Goal: Communication & Community: Share content

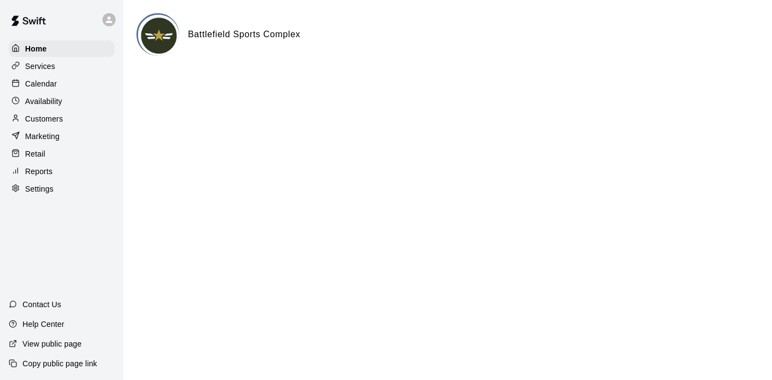
click at [43, 79] on p "Calendar" at bounding box center [41, 83] width 32 height 11
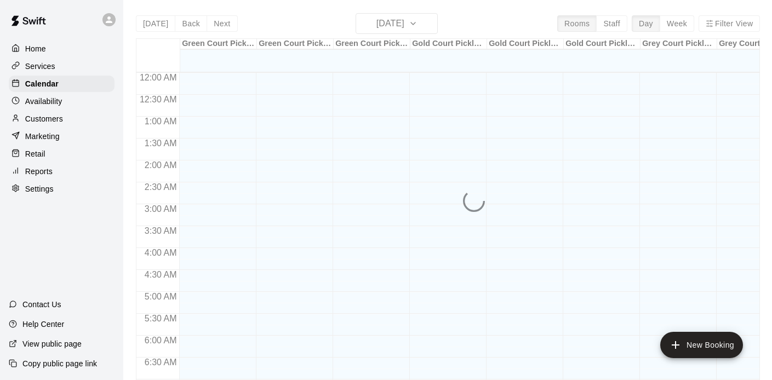
scroll to position [543, 0]
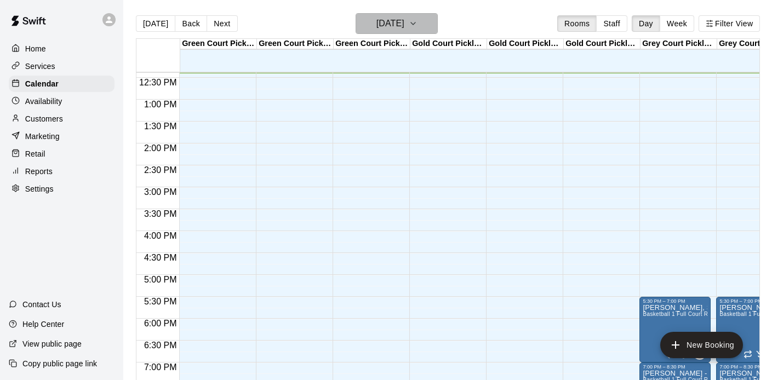
click at [376, 16] on h6 "[DATE]" at bounding box center [390, 23] width 28 height 15
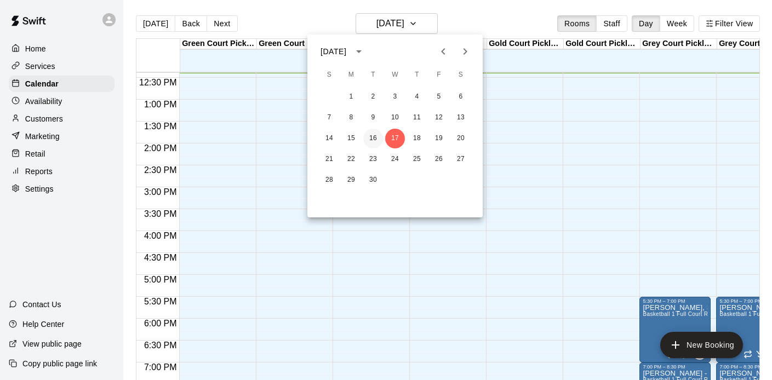
click at [369, 142] on button "16" at bounding box center [373, 139] width 20 height 20
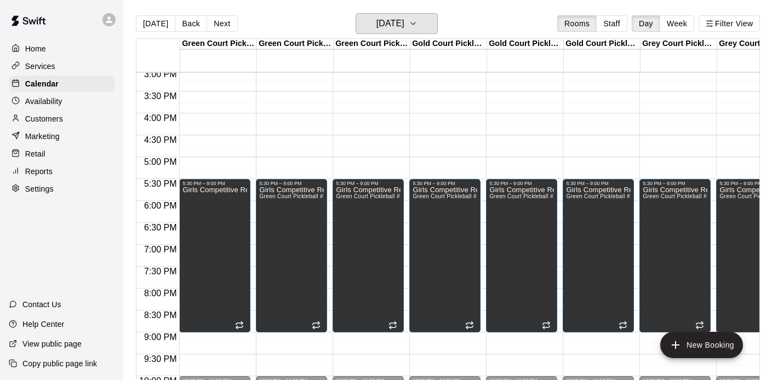
scroll to position [665, 0]
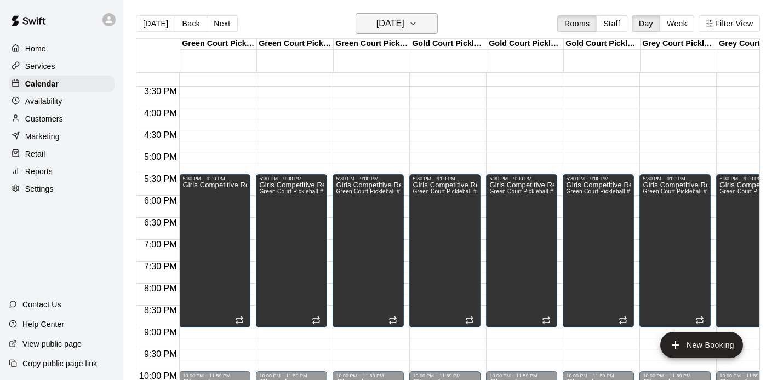
click at [388, 27] on h6 "[DATE]" at bounding box center [390, 23] width 28 height 15
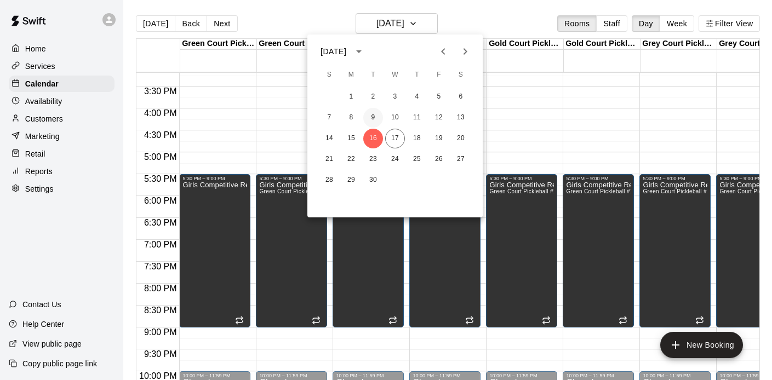
click at [366, 113] on button "9" at bounding box center [373, 118] width 20 height 20
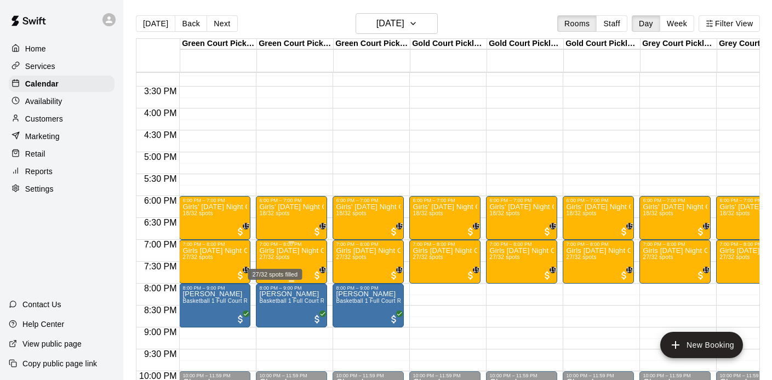
click at [289, 259] on span "27/32 spots" at bounding box center [274, 257] width 30 height 6
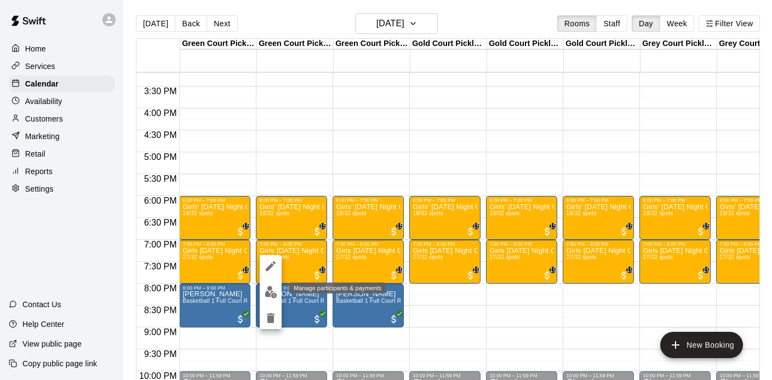
click at [277, 290] on button "edit" at bounding box center [271, 291] width 22 height 21
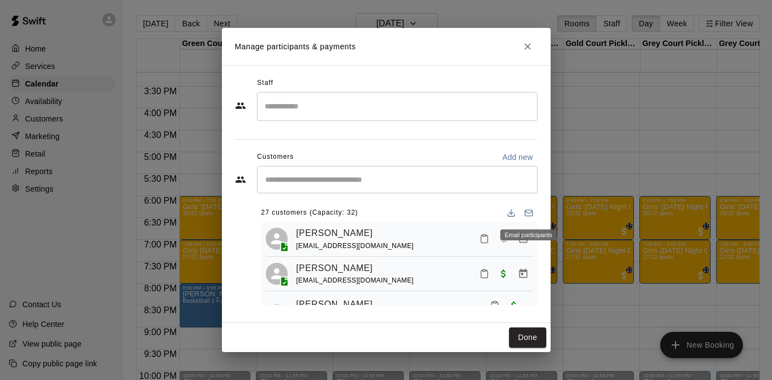
click at [527, 211] on icon "Email participants" at bounding box center [528, 213] width 9 height 9
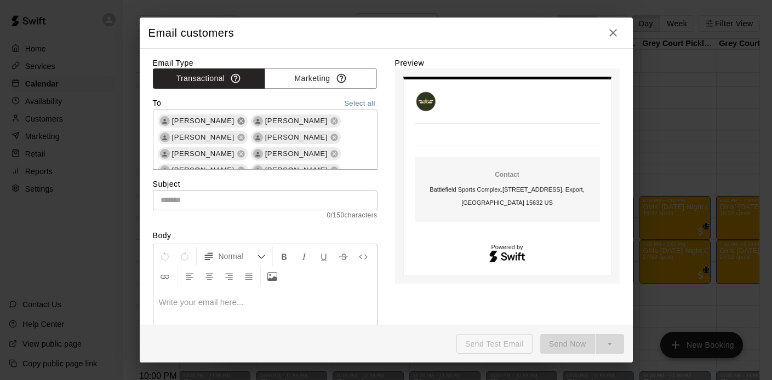
click at [237, 119] on icon at bounding box center [240, 121] width 7 height 7
click at [241, 121] on icon at bounding box center [240, 121] width 7 height 7
click at [237, 123] on icon at bounding box center [240, 121] width 7 height 7
click at [240, 123] on icon at bounding box center [240, 121] width 7 height 7
click at [237, 123] on icon at bounding box center [240, 121] width 7 height 7
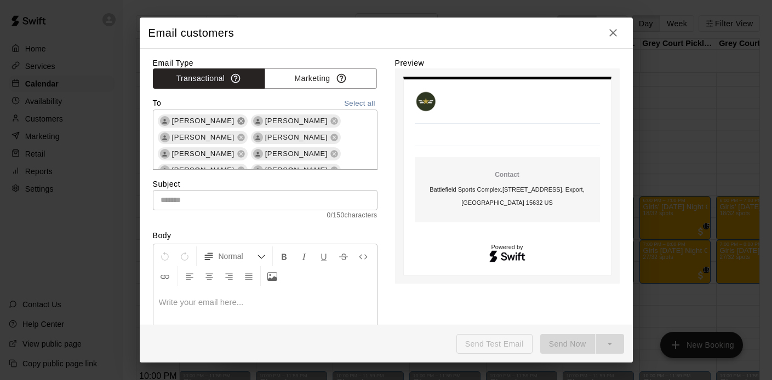
click at [237, 122] on icon at bounding box center [240, 121] width 7 height 7
click at [237, 123] on icon at bounding box center [240, 121] width 7 height 7
click at [237, 122] on icon at bounding box center [240, 121] width 7 height 7
click at [244, 124] on icon at bounding box center [240, 121] width 7 height 7
click at [237, 123] on icon at bounding box center [241, 121] width 9 height 9
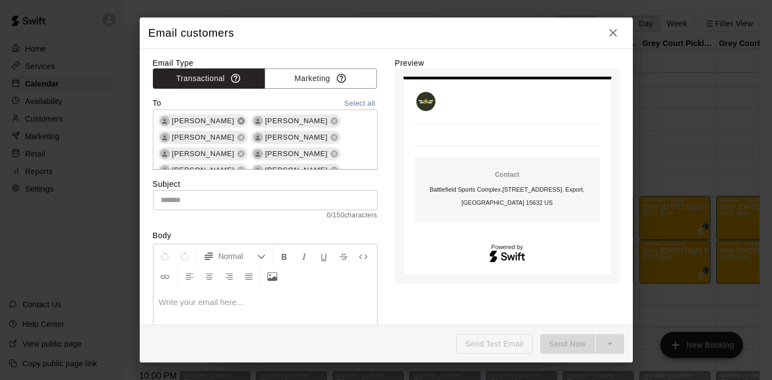
click at [237, 123] on icon at bounding box center [240, 121] width 7 height 7
click at [243, 122] on icon at bounding box center [240, 121] width 7 height 7
click at [237, 123] on icon at bounding box center [240, 121] width 7 height 7
click at [237, 122] on icon at bounding box center [241, 121] width 9 height 9
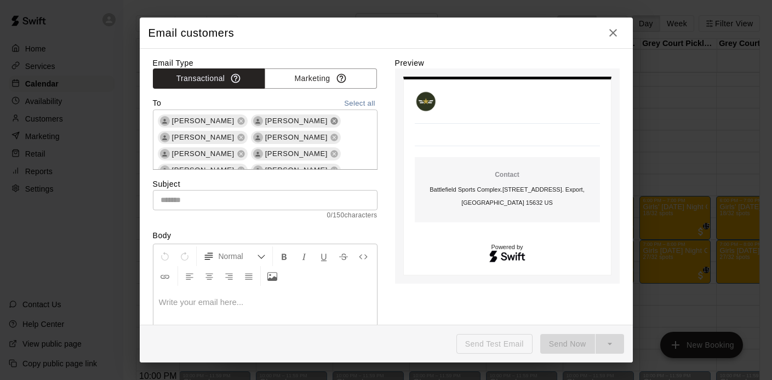
click at [330, 120] on icon at bounding box center [334, 121] width 9 height 9
click at [330, 121] on icon at bounding box center [333, 121] width 7 height 7
click at [330, 122] on icon at bounding box center [333, 121] width 7 height 7
click at [330, 122] on icon at bounding box center [334, 121] width 9 height 9
click at [330, 123] on icon at bounding box center [333, 121] width 7 height 7
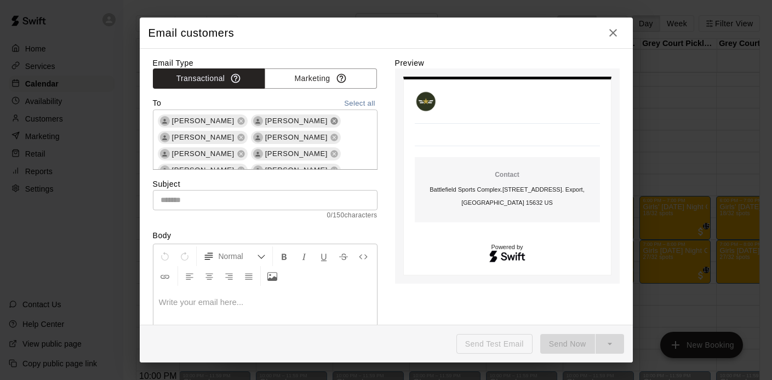
click at [330, 124] on icon at bounding box center [333, 121] width 7 height 7
click at [330, 124] on icon at bounding box center [334, 121] width 9 height 9
click at [330, 124] on icon at bounding box center [333, 121] width 7 height 7
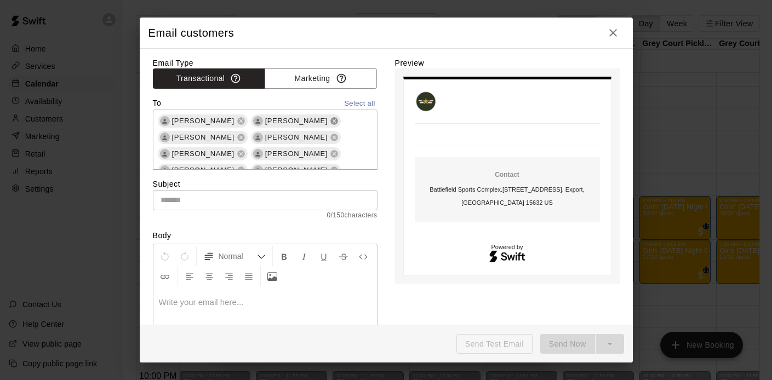
click at [330, 124] on icon at bounding box center [333, 121] width 7 height 7
click at [330, 122] on icon at bounding box center [334, 121] width 9 height 9
click at [330, 123] on icon at bounding box center [333, 121] width 7 height 7
click at [330, 123] on icon at bounding box center [334, 121] width 9 height 9
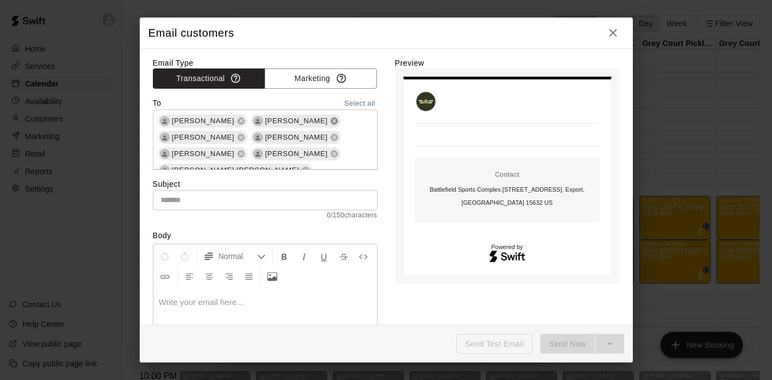
click at [330, 123] on icon at bounding box center [333, 121] width 7 height 7
click at [330, 123] on icon at bounding box center [334, 121] width 9 height 9
click at [330, 123] on icon at bounding box center [333, 121] width 7 height 7
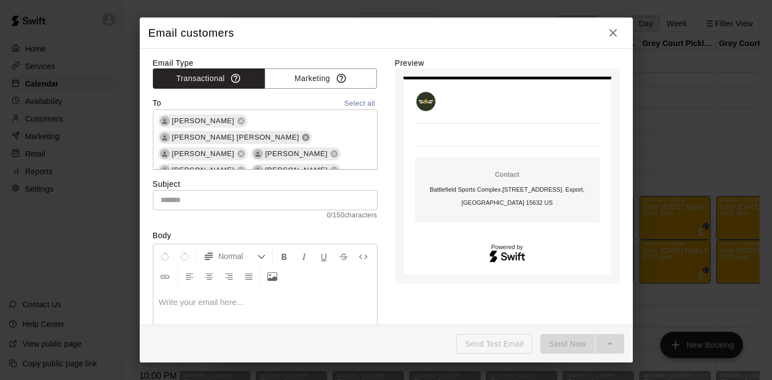
click at [309, 134] on icon at bounding box center [305, 137] width 7 height 7
click at [237, 139] on icon at bounding box center [240, 137] width 7 height 7
click at [237, 140] on icon at bounding box center [240, 137] width 7 height 7
click at [221, 140] on div "[PERSON_NAME]" at bounding box center [203, 137] width 90 height 13
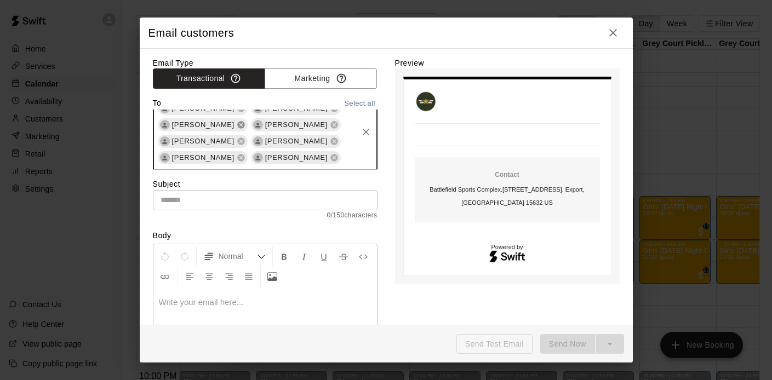
click at [237, 126] on icon at bounding box center [240, 125] width 7 height 7
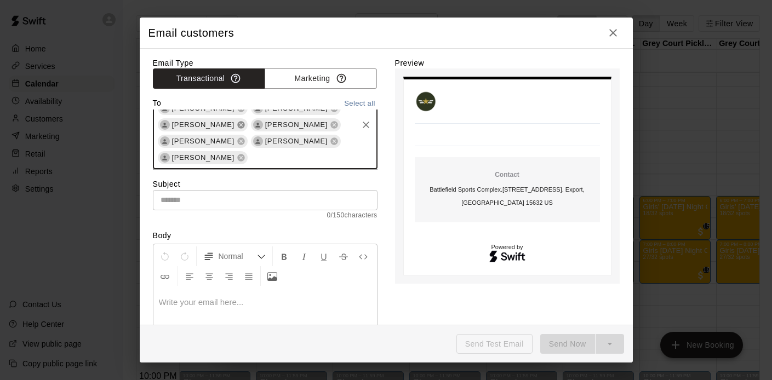
click at [237, 126] on icon at bounding box center [240, 125] width 7 height 7
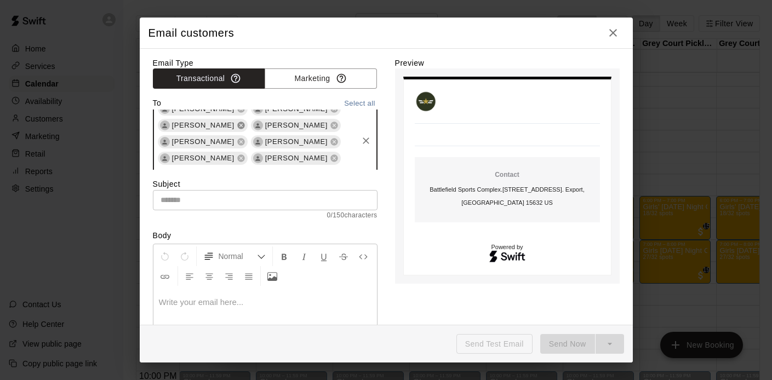
click at [237, 129] on icon at bounding box center [241, 125] width 9 height 9
click at [237, 160] on icon at bounding box center [240, 158] width 7 height 7
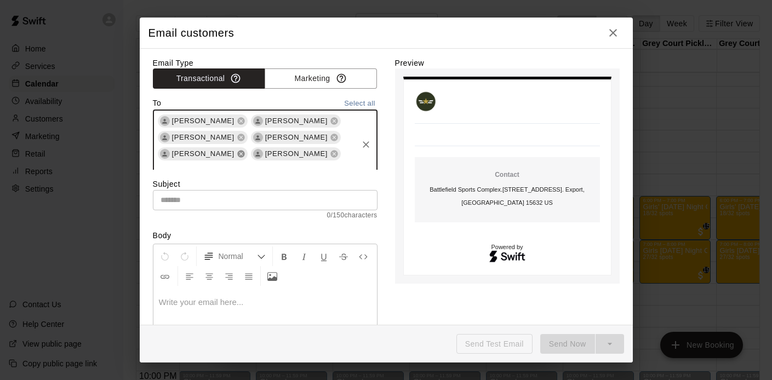
click at [237, 155] on icon at bounding box center [240, 154] width 7 height 7
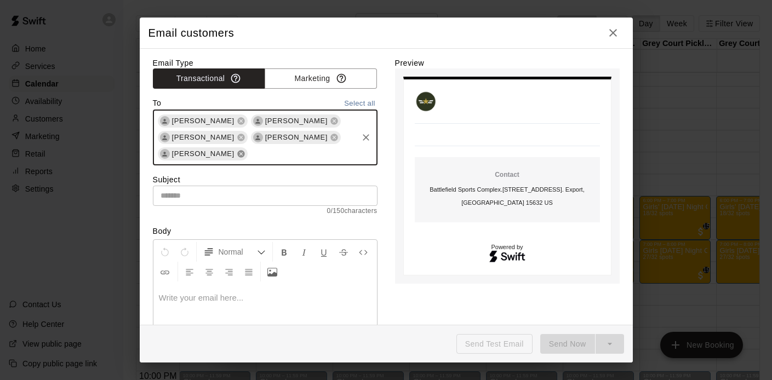
click at [237, 156] on icon at bounding box center [241, 153] width 9 height 9
click at [237, 137] on icon at bounding box center [241, 137] width 9 height 9
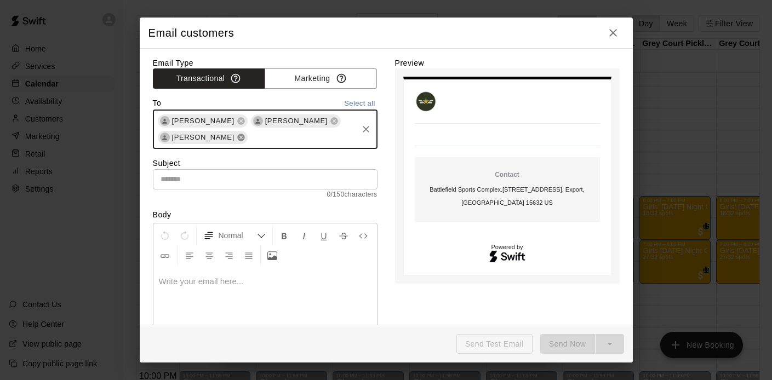
click at [239, 137] on icon at bounding box center [240, 137] width 7 height 7
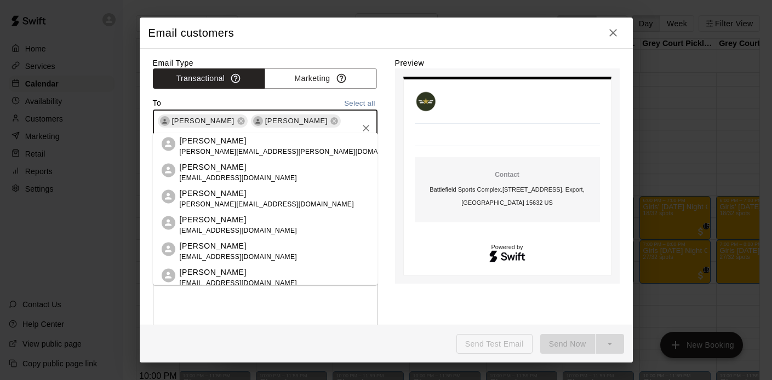
type input "****"
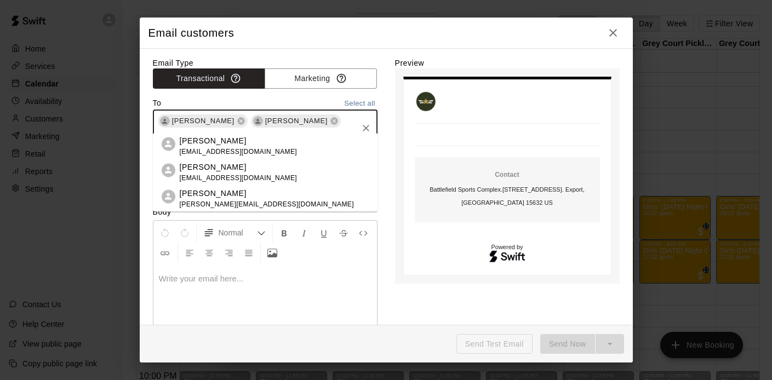
click at [212, 194] on p "[PERSON_NAME]" at bounding box center [267, 192] width 174 height 11
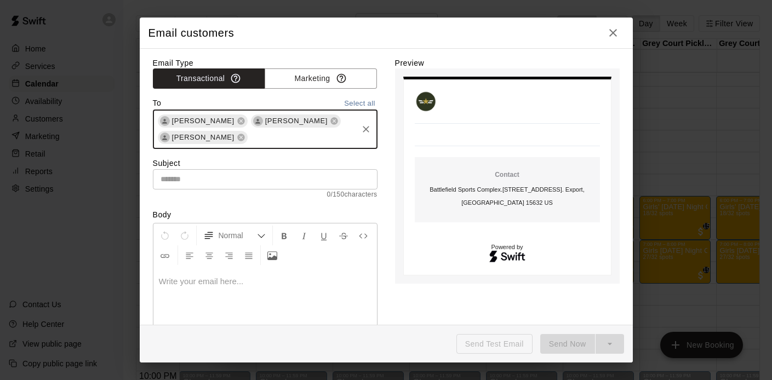
click at [193, 179] on input "text" at bounding box center [265, 179] width 224 height 20
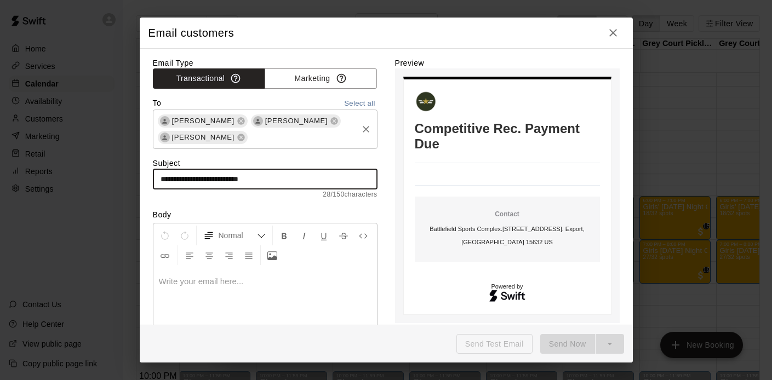
type input "**********"
click at [177, 281] on p at bounding box center [265, 281] width 212 height 11
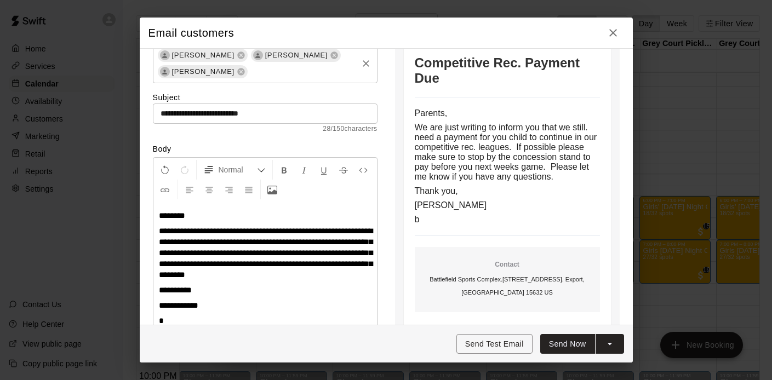
scroll to position [67, 0]
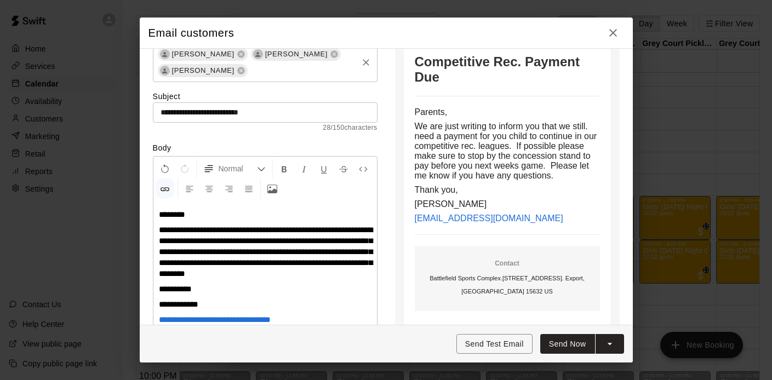
click at [270, 74] on input "text" at bounding box center [302, 71] width 107 height 14
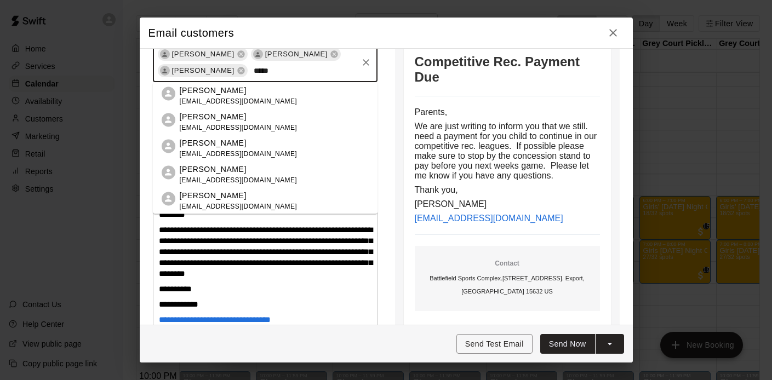
type input "******"
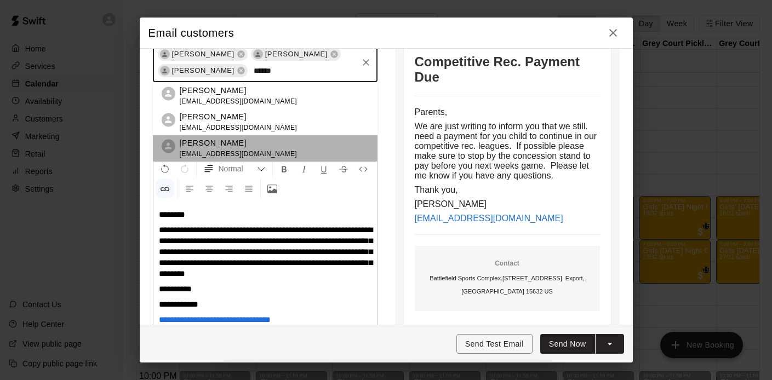
click at [217, 140] on p "[PERSON_NAME]" at bounding box center [239, 142] width 118 height 11
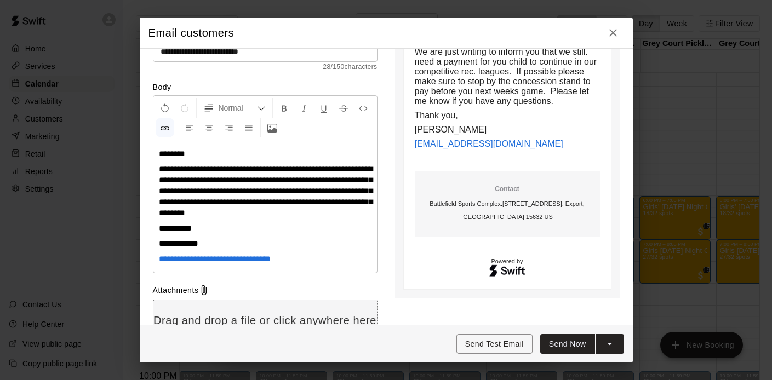
scroll to position [205, 0]
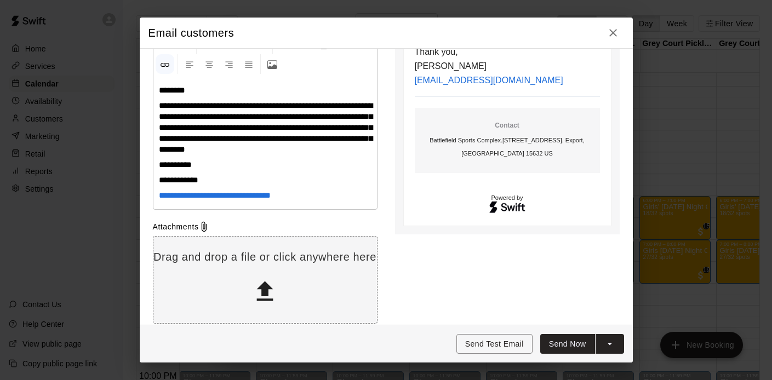
click at [562, 343] on button "Send Now" at bounding box center [567, 344] width 55 height 20
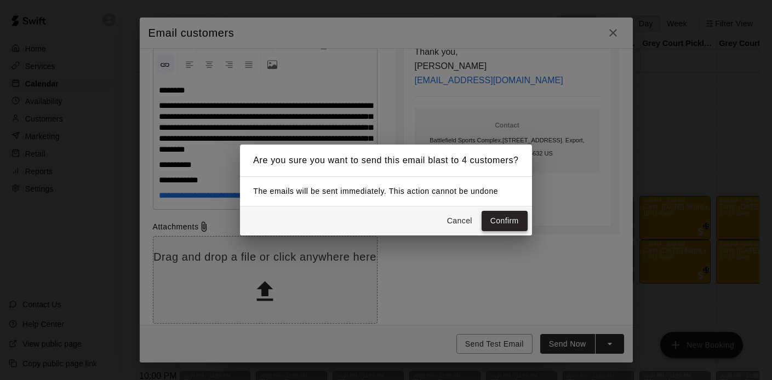
click at [509, 219] on button "Confirm" at bounding box center [504, 221] width 46 height 20
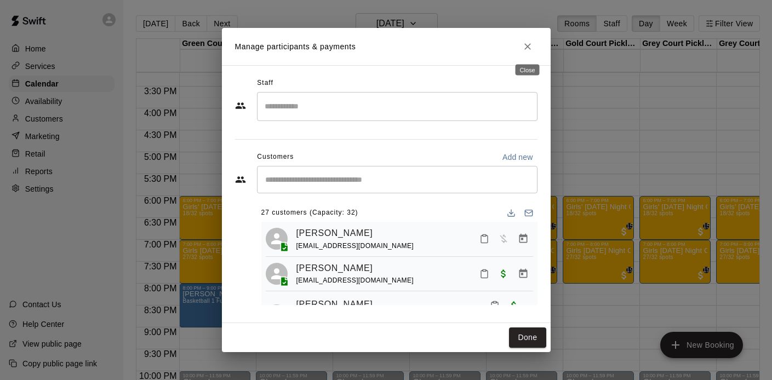
click at [526, 49] on icon "Close" at bounding box center [527, 46] width 11 height 11
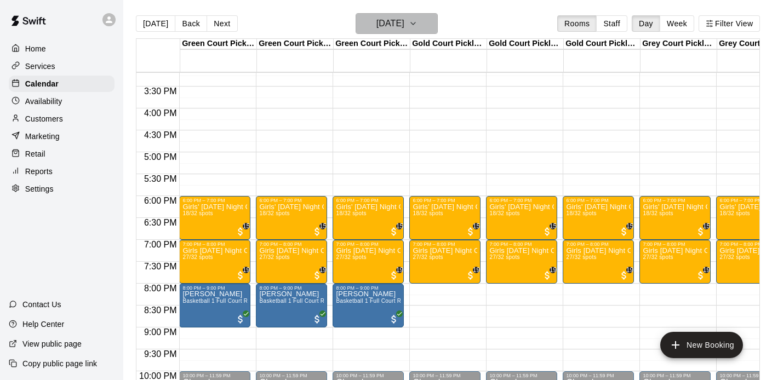
click at [404, 26] on h6 "[DATE]" at bounding box center [390, 23] width 28 height 15
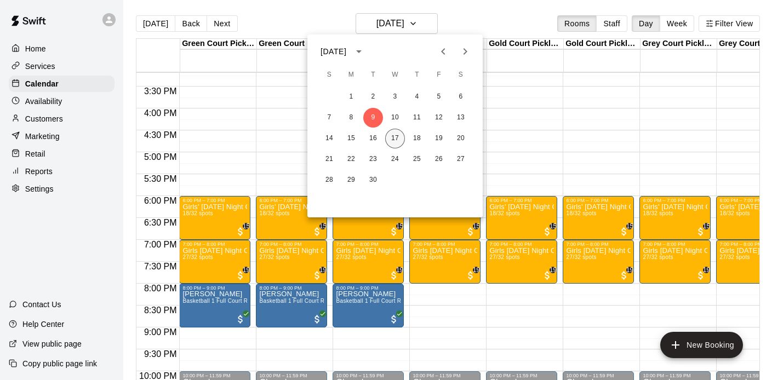
click at [396, 133] on button "17" at bounding box center [395, 139] width 20 height 20
